Goal: Contribute content

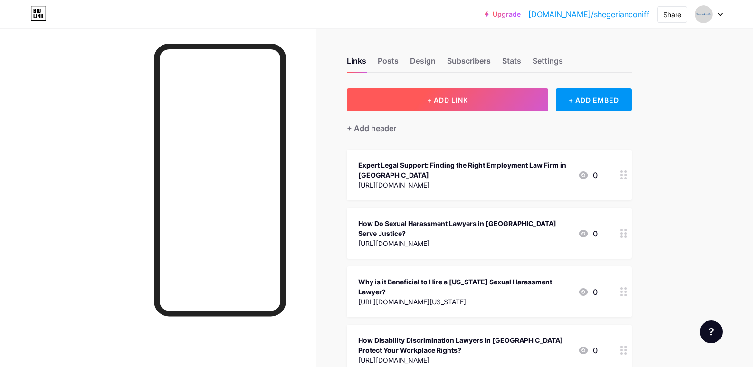
click at [451, 100] on span "+ ADD LINK" at bounding box center [447, 100] width 41 height 8
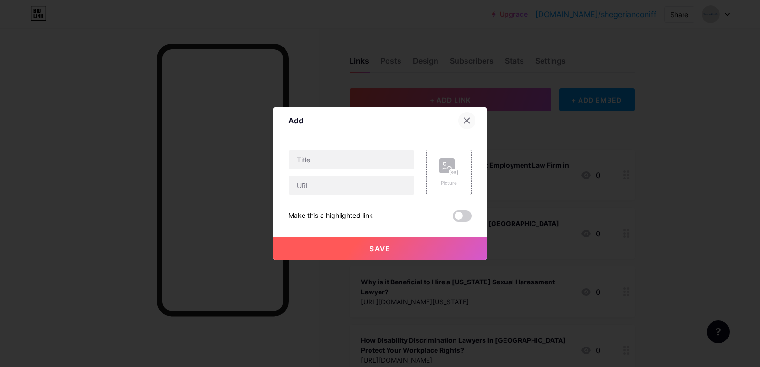
click at [463, 124] on icon at bounding box center [467, 121] width 8 height 8
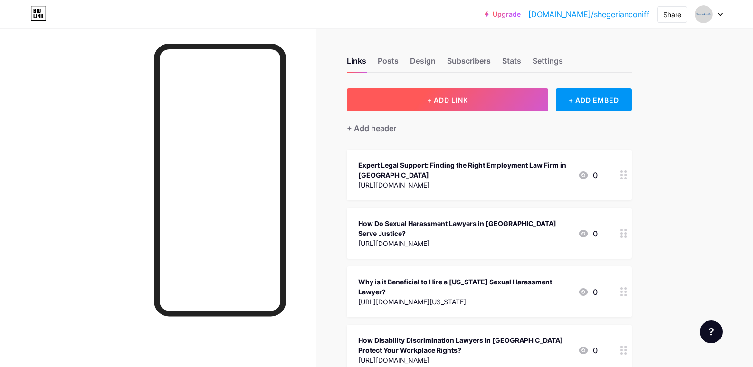
click at [452, 99] on span "+ ADD LINK" at bounding box center [447, 100] width 41 height 8
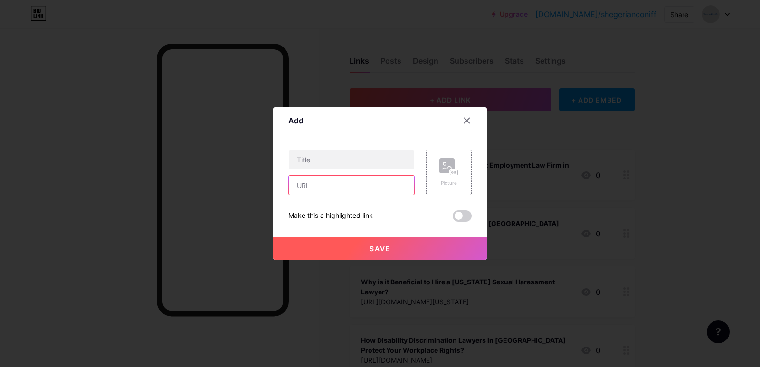
click at [344, 188] on input "text" at bounding box center [351, 185] width 125 height 19
paste input "[URL][DOMAIN_NAME]"
type input "[URL][DOMAIN_NAME]"
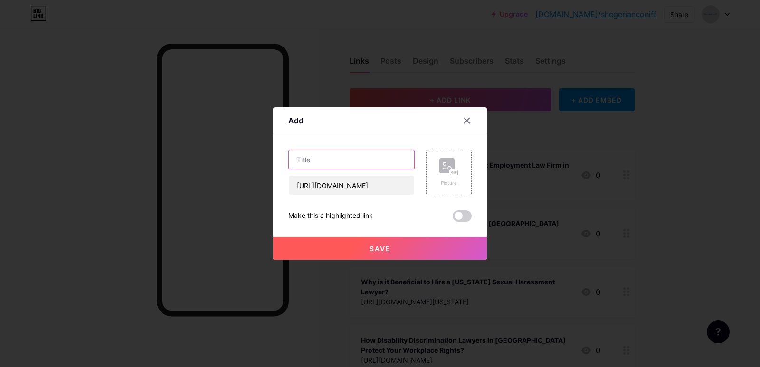
click at [324, 159] on input "text" at bounding box center [351, 159] width 125 height 19
paste input "Fired Unfairly? Find an Employment Law Firm in [GEOGRAPHIC_DATA]"
type input "Fired Unfairly? Find an Employment Law Firm in [GEOGRAPHIC_DATA]"
click at [378, 248] on span "Save" at bounding box center [379, 249] width 21 height 8
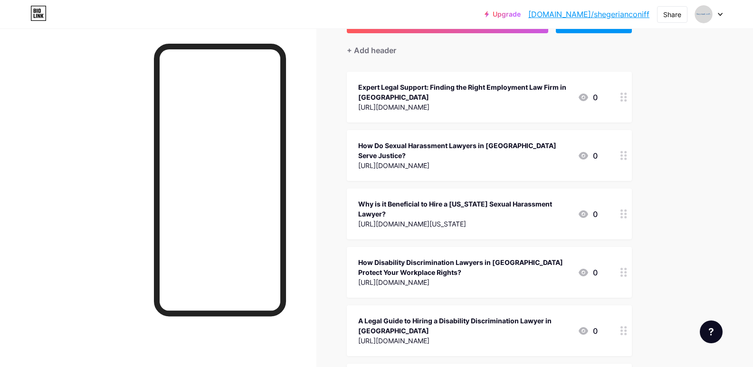
scroll to position [0, 0]
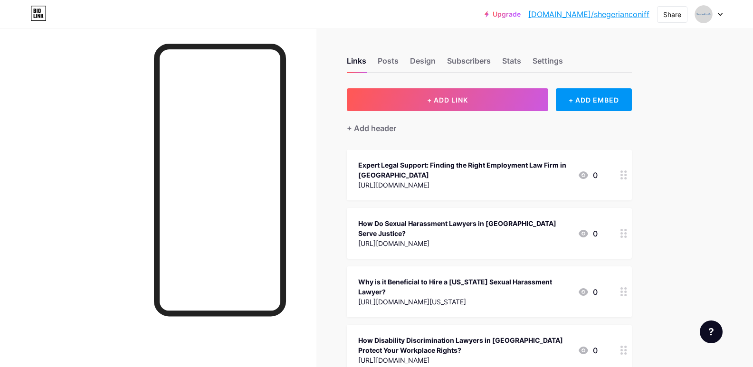
click at [612, 15] on link "[DOMAIN_NAME]/shegerianconiff" at bounding box center [588, 14] width 121 height 11
